Goal: Information Seeking & Learning: Check status

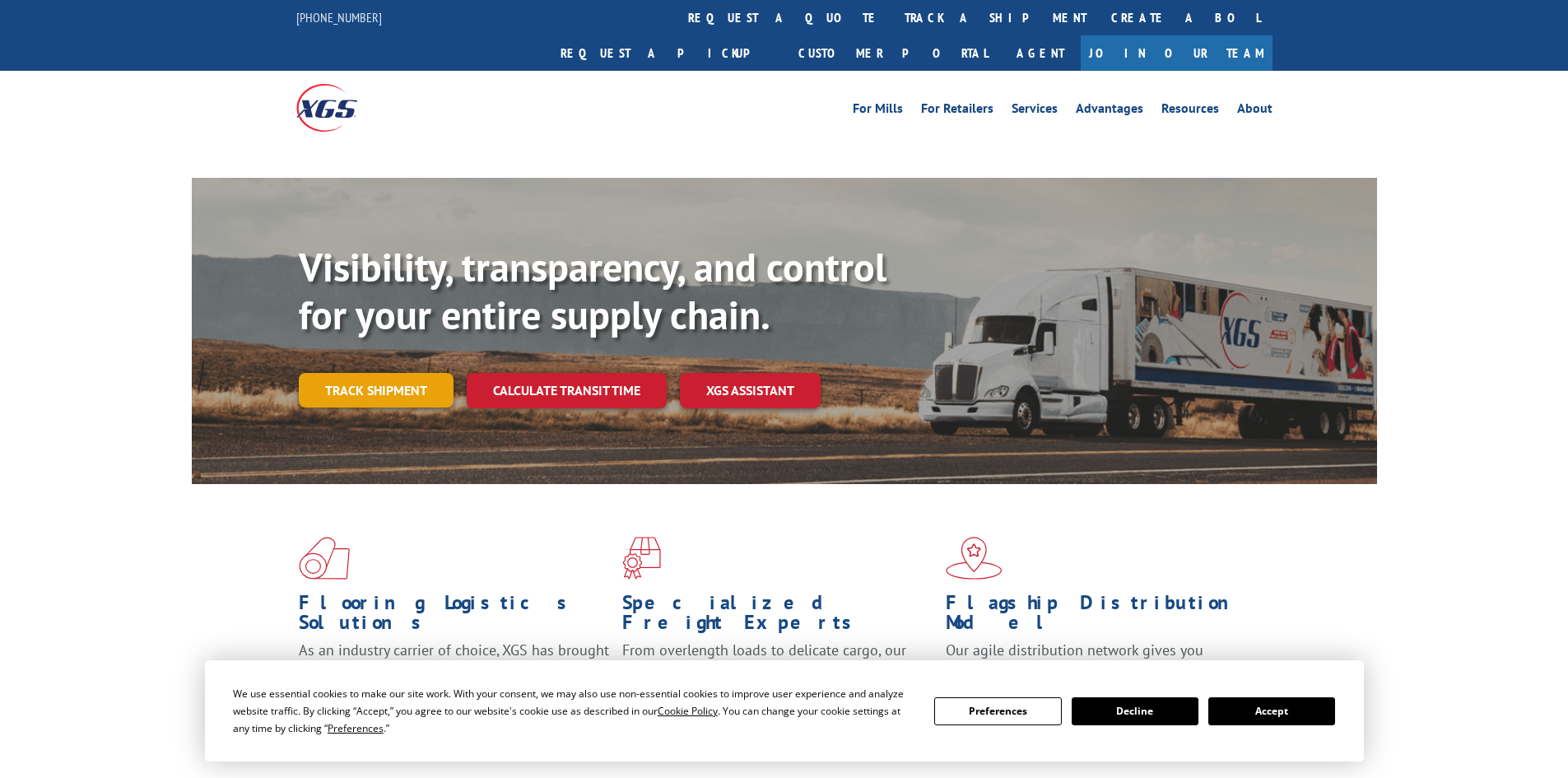
click at [394, 373] on link "Track shipment" at bounding box center [376, 390] width 155 height 35
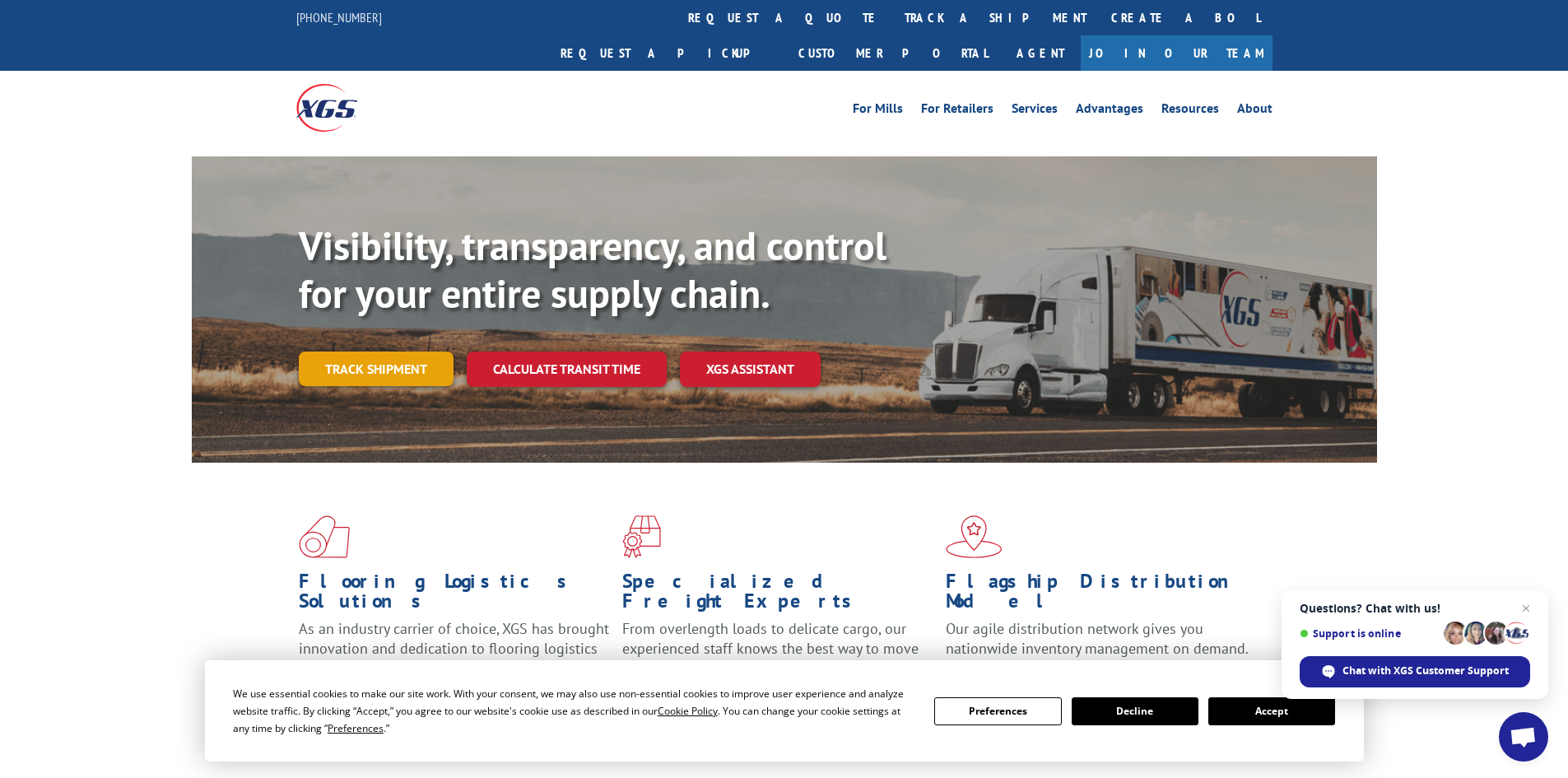
click at [394, 352] on link "Track shipment" at bounding box center [376, 369] width 155 height 35
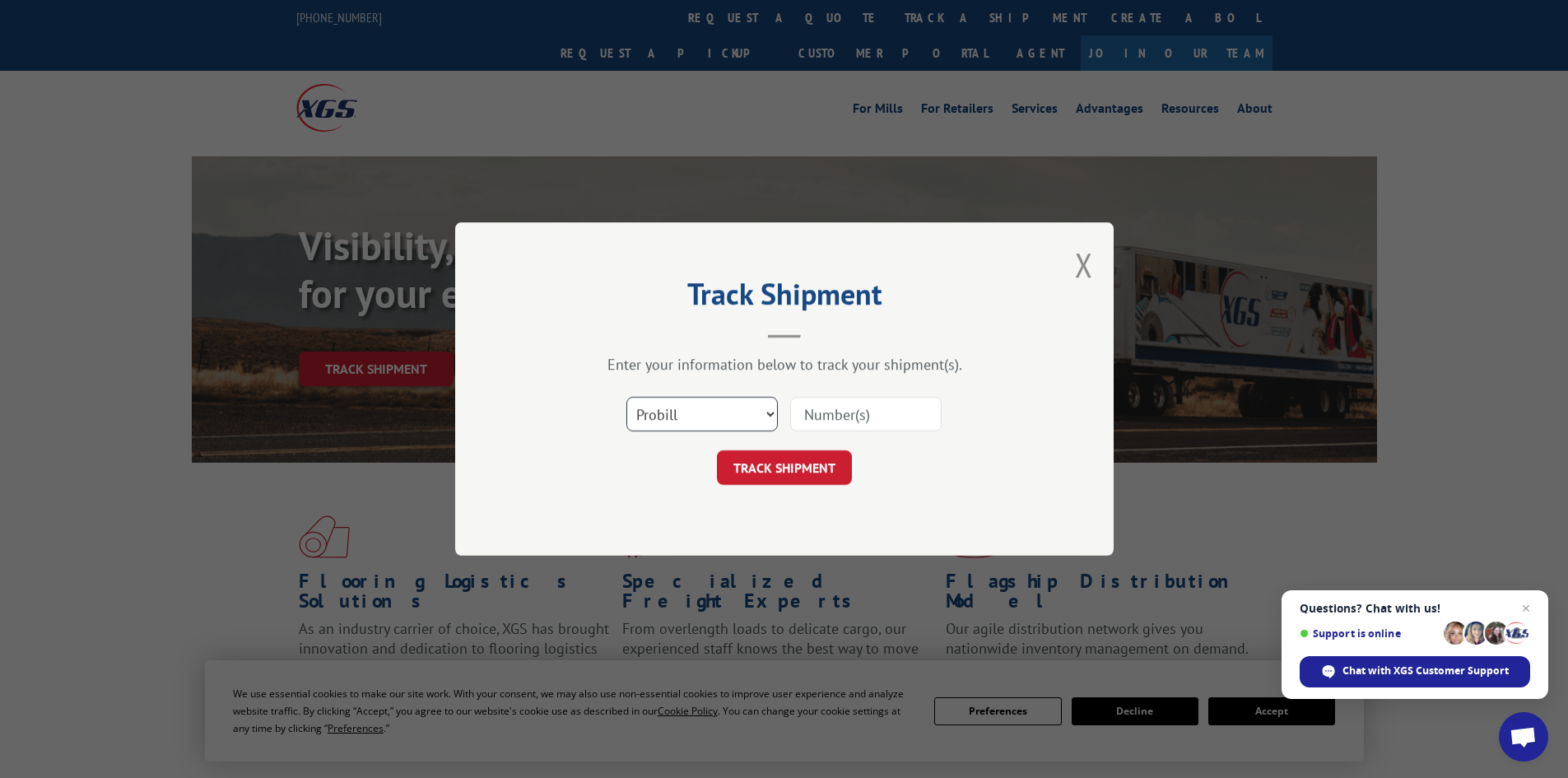
click at [747, 420] on select "Select category... Probill BOL PO" at bounding box center [701, 415] width 152 height 35
select select "bol"
click at [626, 397] on select "Select category... Probill BOL PO" at bounding box center [701, 415] width 152 height 35
click at [876, 411] on input at bounding box center [866, 415] width 152 height 35
paste input "7051820"
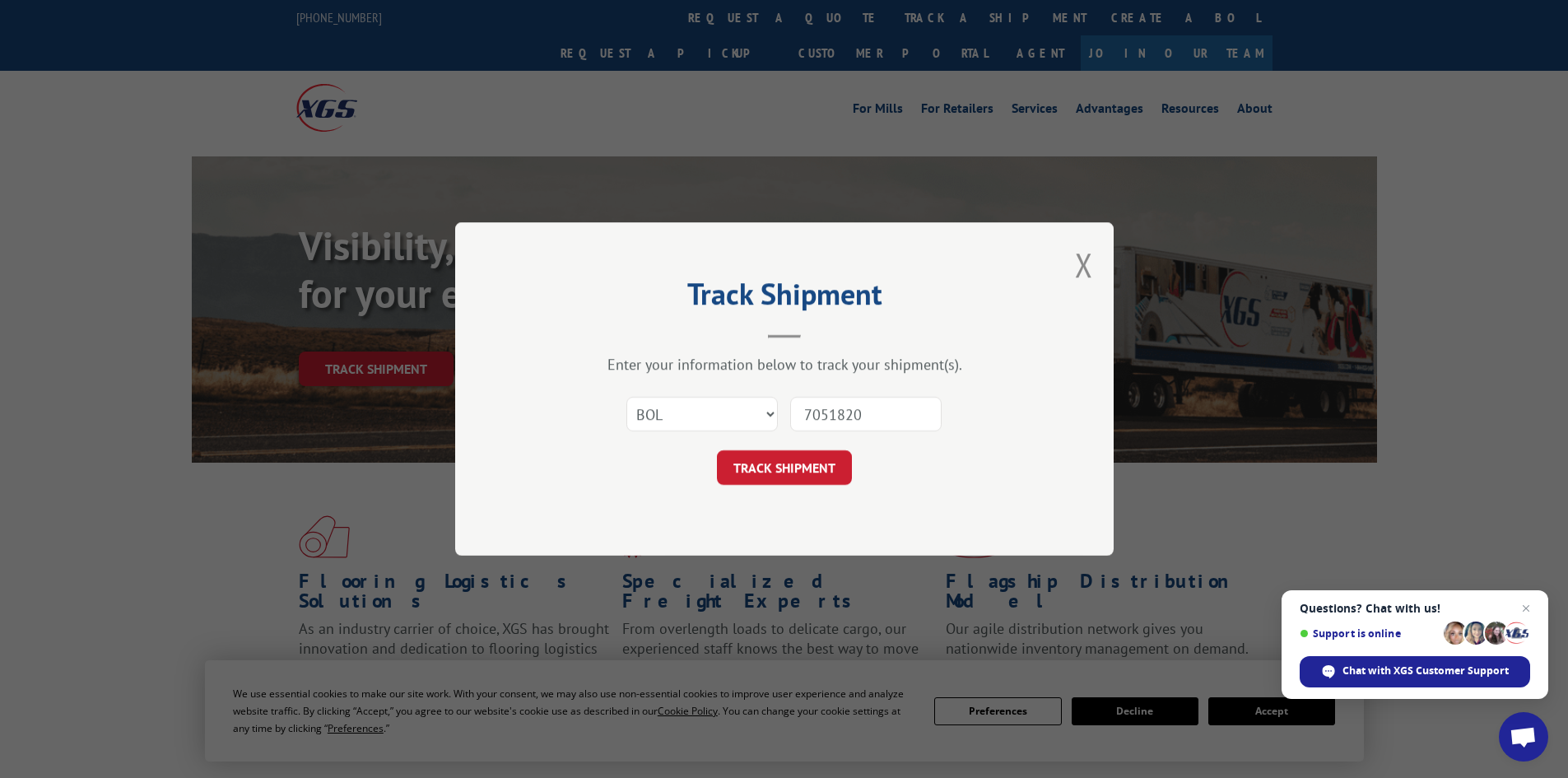
type input "7051820"
click at [758, 467] on button "TRACK SHIPMENT" at bounding box center [784, 468] width 135 height 35
